Goal: Contribute content

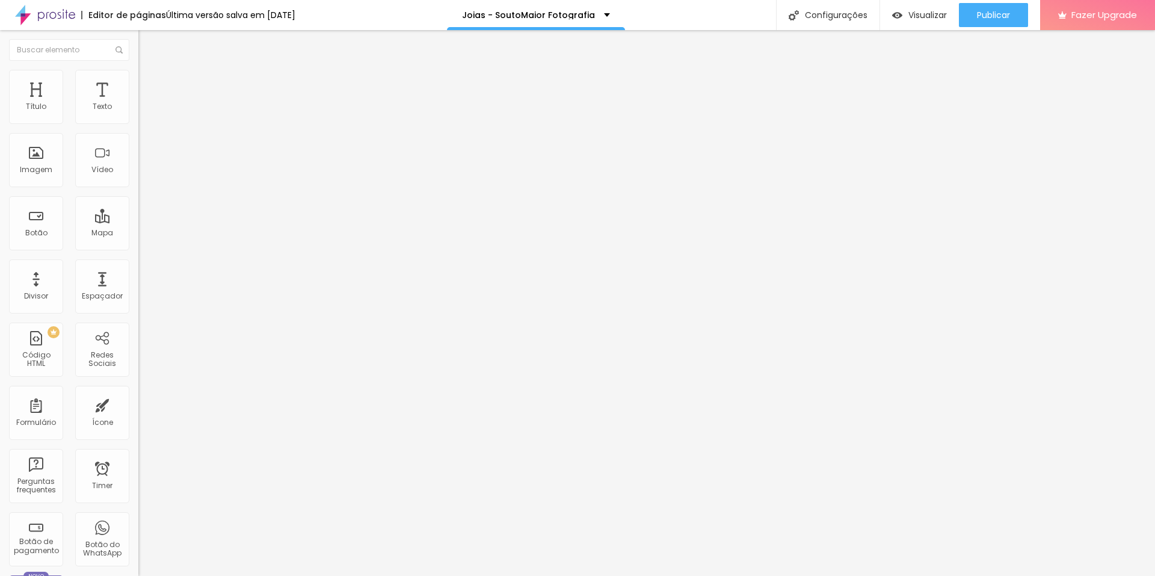
click at [138, 103] on img at bounding box center [141, 99] width 7 height 7
drag, startPoint x: 390, startPoint y: 272, endPoint x: 813, endPoint y: 268, distance: 422.9
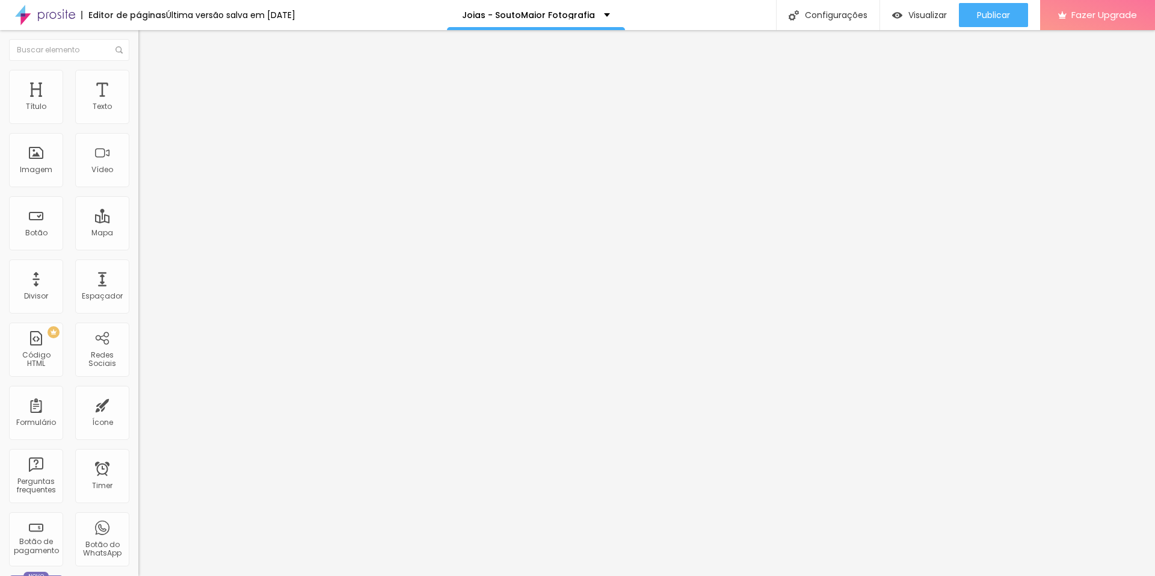
drag, startPoint x: 517, startPoint y: 271, endPoint x: 778, endPoint y: 269, distance: 261.1
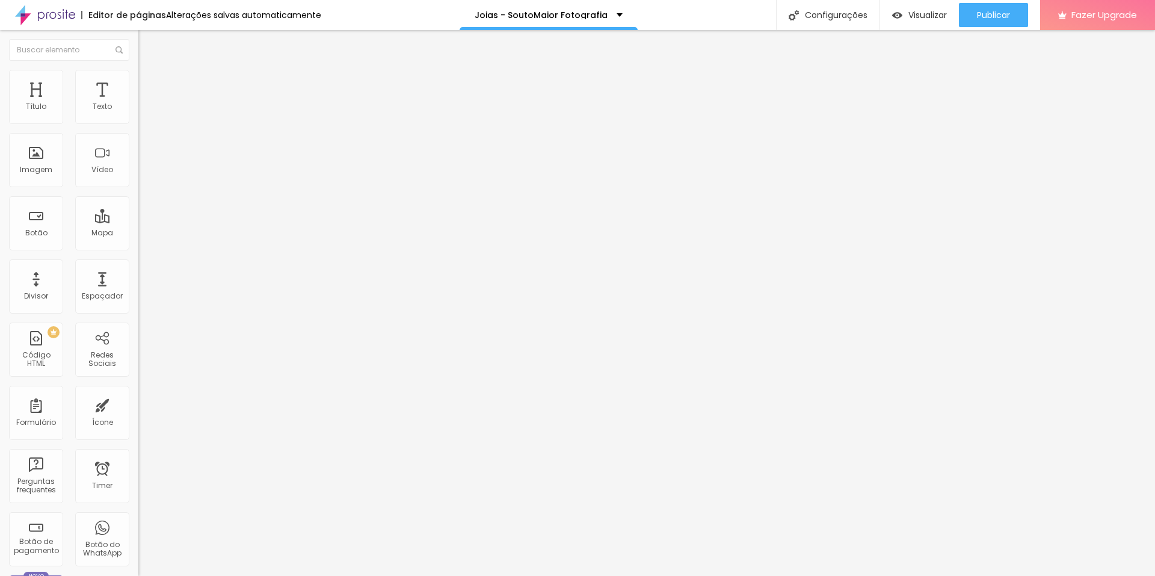
click at [982, 13] on span "Publicar" at bounding box center [993, 15] width 33 height 10
click at [138, 103] on img at bounding box center [141, 99] width 7 height 7
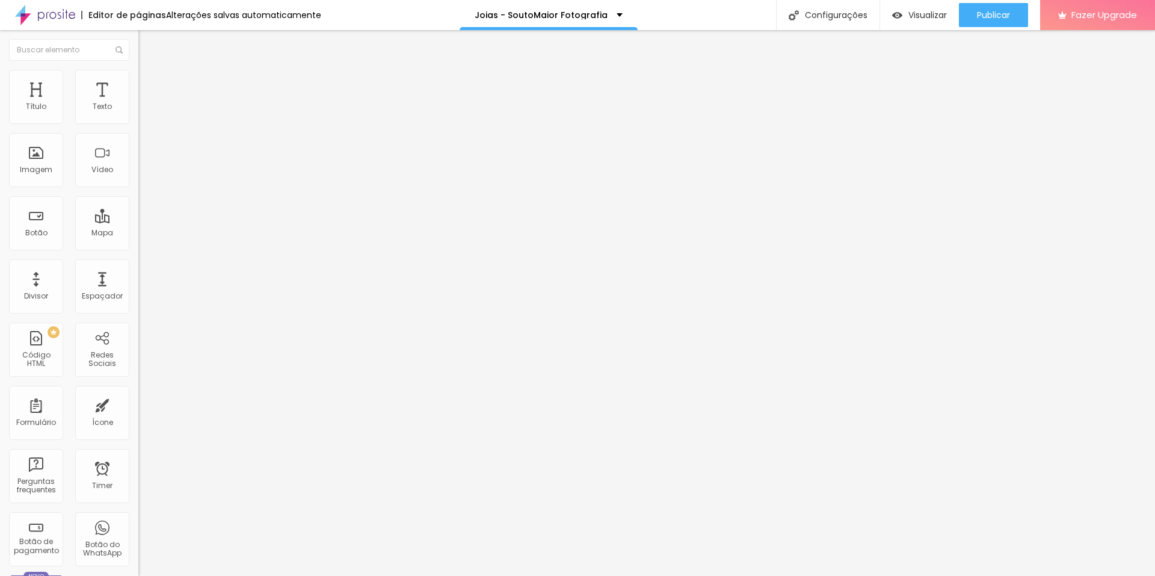
drag, startPoint x: 427, startPoint y: 288, endPoint x: 688, endPoint y: 285, distance: 260.5
drag, startPoint x: 437, startPoint y: 295, endPoint x: 699, endPoint y: 295, distance: 261.7
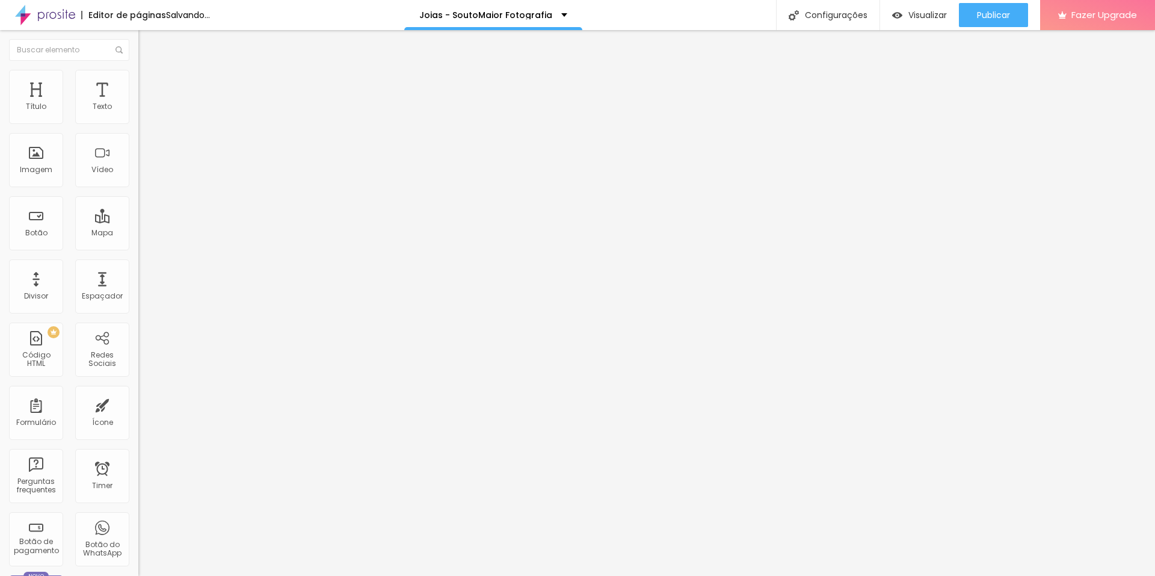
click at [138, 103] on img at bounding box center [141, 99] width 7 height 7
drag, startPoint x: 396, startPoint y: 367, endPoint x: 414, endPoint y: 387, distance: 26.4
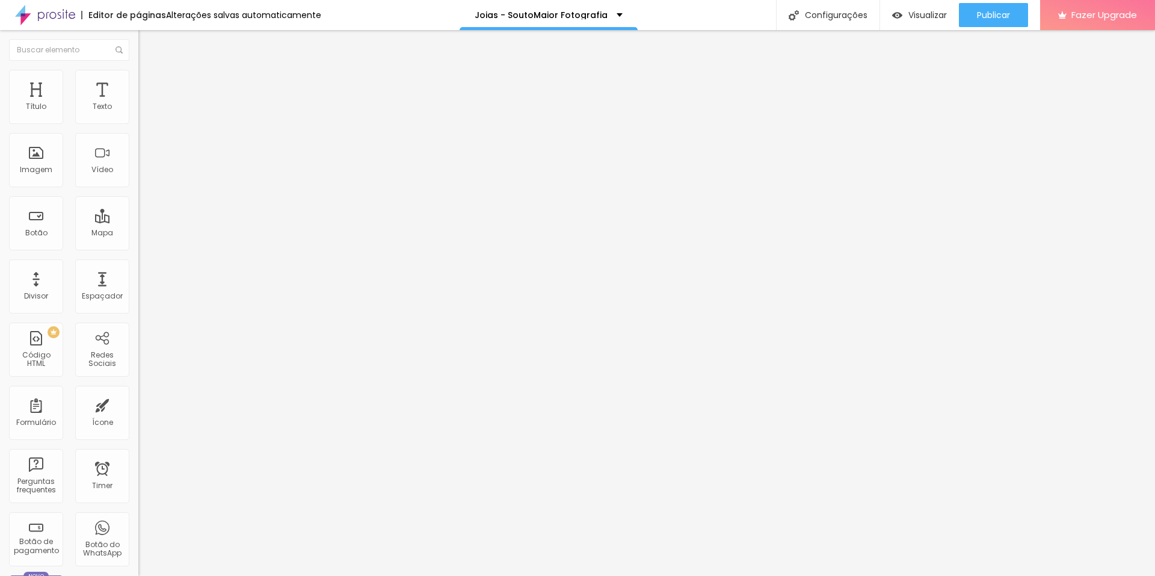
drag, startPoint x: 432, startPoint y: 373, endPoint x: 692, endPoint y: 372, distance: 259.9
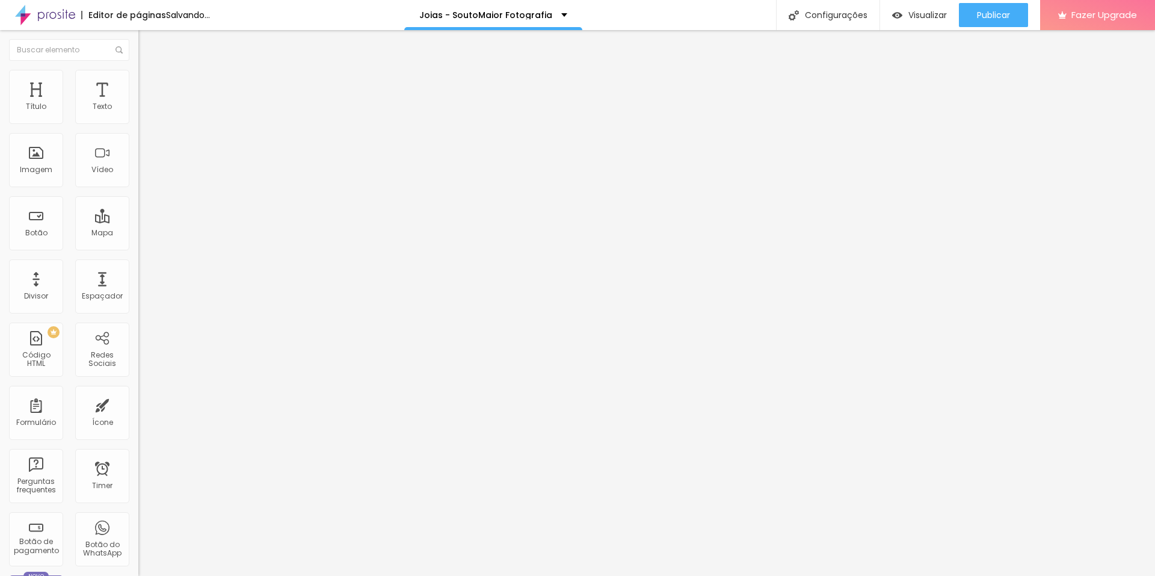
drag, startPoint x: 443, startPoint y: 381, endPoint x: 704, endPoint y: 382, distance: 261.1
click at [138, 103] on img at bounding box center [141, 99] width 7 height 7
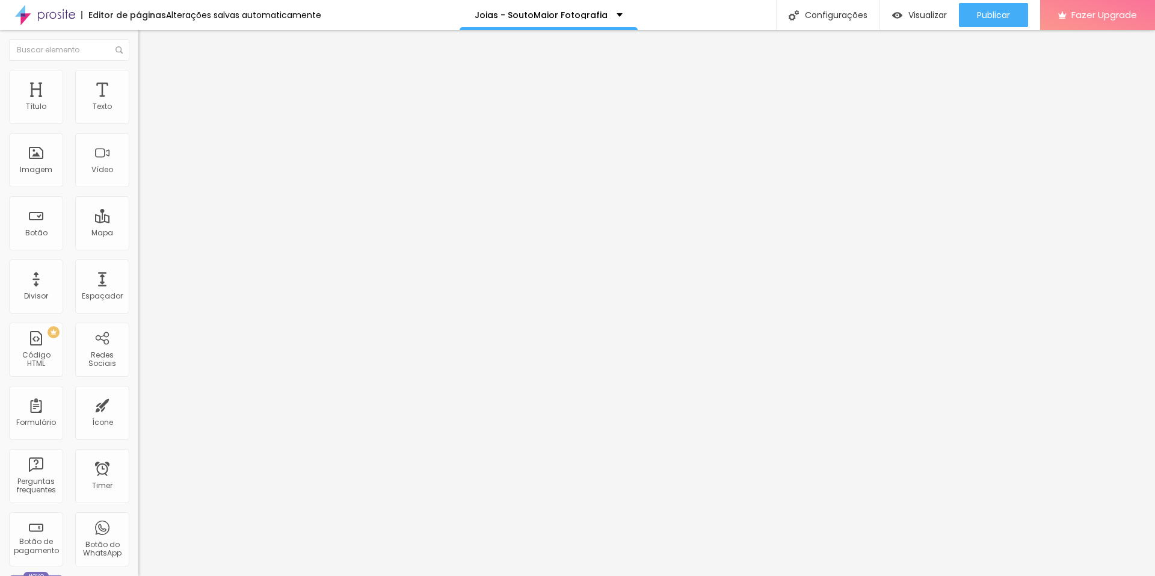
drag, startPoint x: 443, startPoint y: 348, endPoint x: 703, endPoint y: 343, distance: 259.3
drag, startPoint x: 691, startPoint y: 302, endPoint x: 433, endPoint y: 305, distance: 258.7
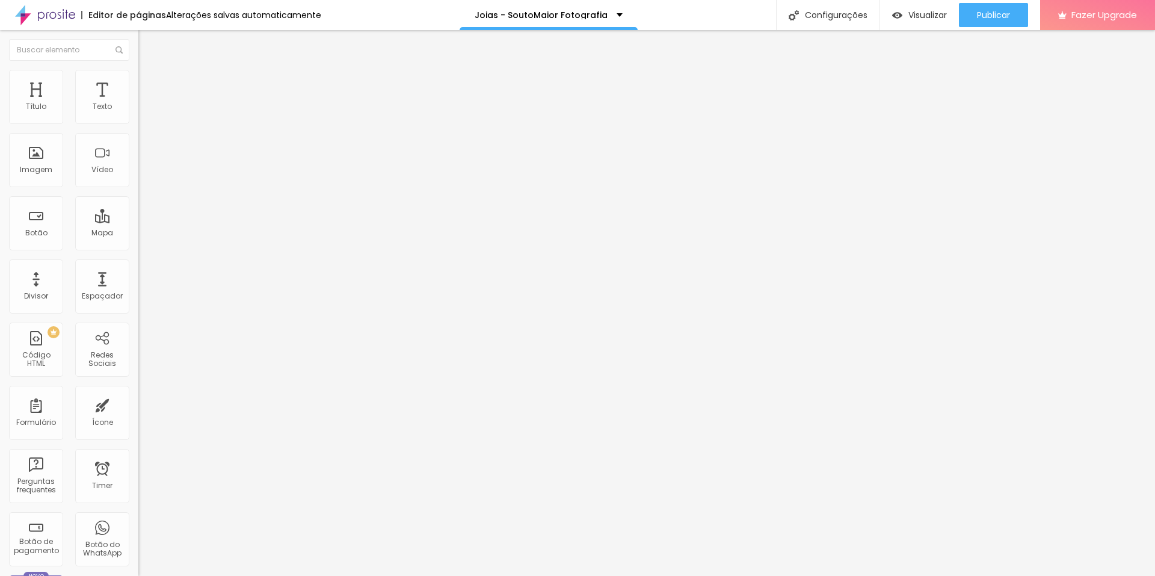
drag, startPoint x: 395, startPoint y: 297, endPoint x: 414, endPoint y: 328, distance: 37.6
drag, startPoint x: 985, startPoint y: 11, endPoint x: 979, endPoint y: 16, distance: 7.7
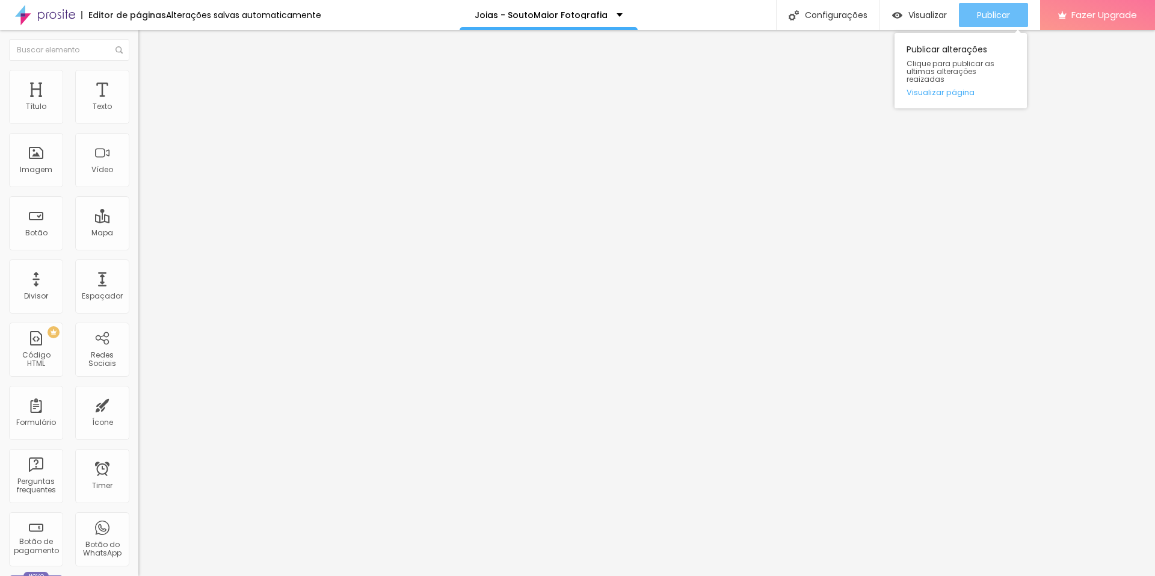
click at [985, 11] on span "Publicar" at bounding box center [993, 15] width 33 height 10
click at [970, 24] on button "Publicar" at bounding box center [993, 15] width 69 height 24
